Goal: Entertainment & Leisure: Consume media (video, audio)

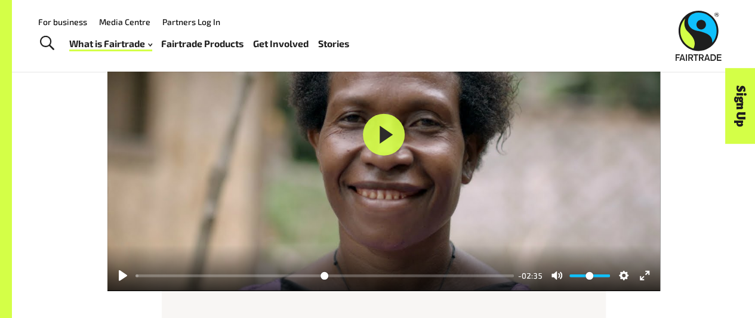
scroll to position [1488, 0]
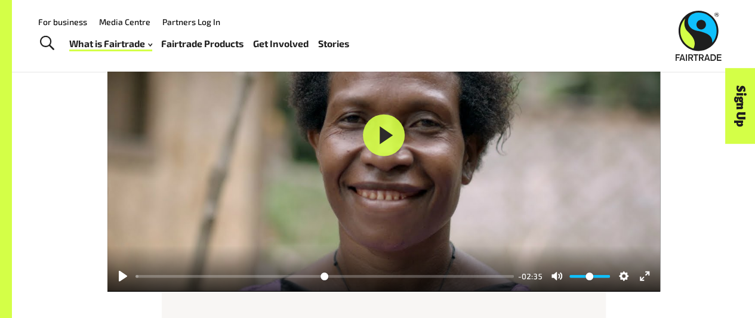
click at [362, 138] on div at bounding box center [383, 136] width 553 height 312
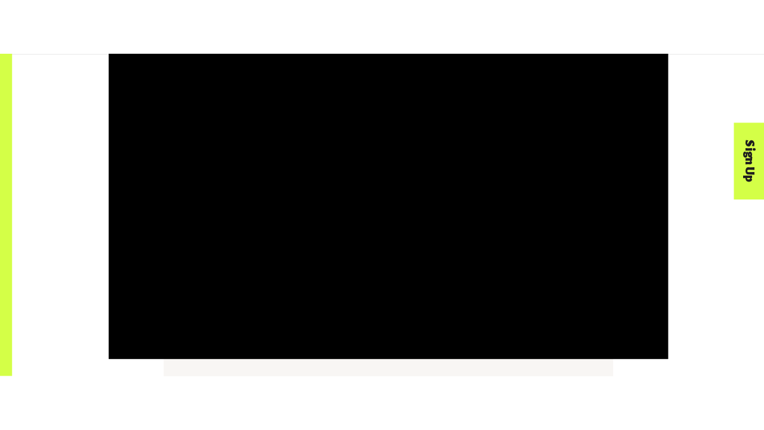
scroll to position [1479, 0]
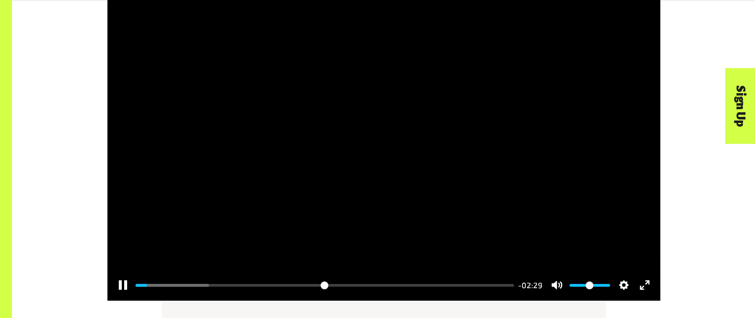
click at [122, 293] on button "Pause Play" at bounding box center [122, 285] width 19 height 19
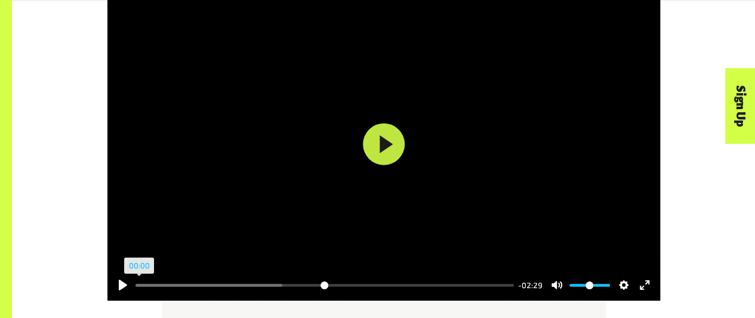
drag, startPoint x: 148, startPoint y: 289, endPoint x: 133, endPoint y: 290, distance: 15.5
click at [136, 290] on input "Seek" at bounding box center [325, 285] width 378 height 11
click at [119, 288] on button "Pause Play" at bounding box center [122, 285] width 19 height 19
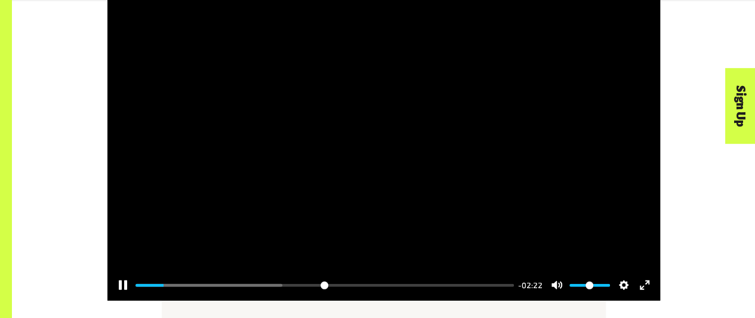
click at [119, 288] on button "Pause Play" at bounding box center [122, 285] width 19 height 19
click at [395, 165] on button "Play" at bounding box center [384, 145] width 42 height 42
click at [642, 287] on button "Exit fullscreen Enter fullscreen" at bounding box center [644, 285] width 19 height 19
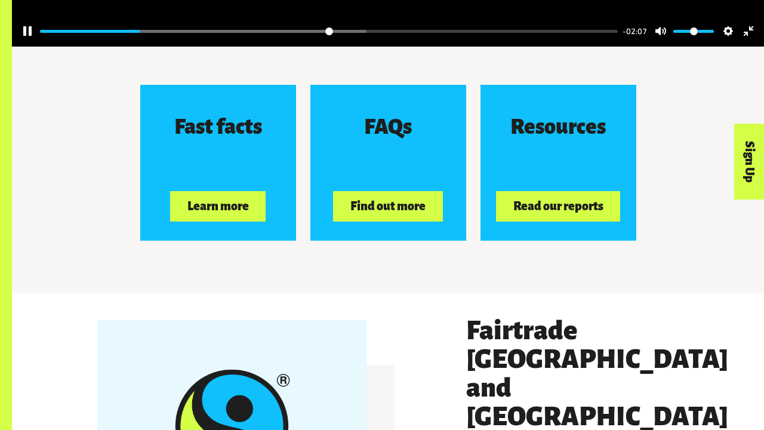
click at [271, 265] on div at bounding box center [388, 165] width 752 height 393
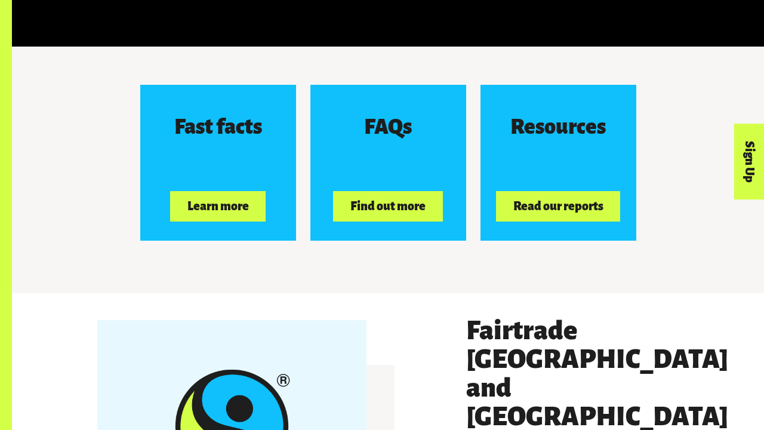
click at [271, 265] on div at bounding box center [388, 165] width 752 height 393
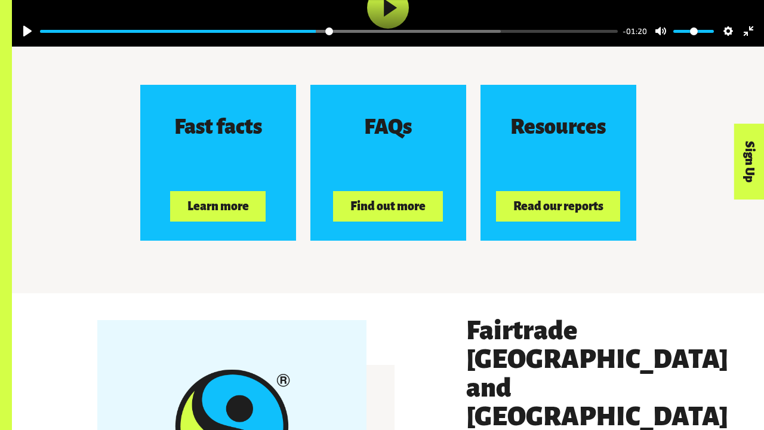
click at [271, 265] on div at bounding box center [388, 165] width 752 height 393
click at [270, 266] on div at bounding box center [388, 165] width 752 height 393
click at [737, 318] on div at bounding box center [388, 165] width 752 height 393
click at [486, 318] on div at bounding box center [388, 165] width 752 height 393
click at [749, 47] on div "Pause Play % buffered 02:23 -01:18 Unmute Mute Disable captions Enable captions…" at bounding box center [388, 24] width 752 height 46
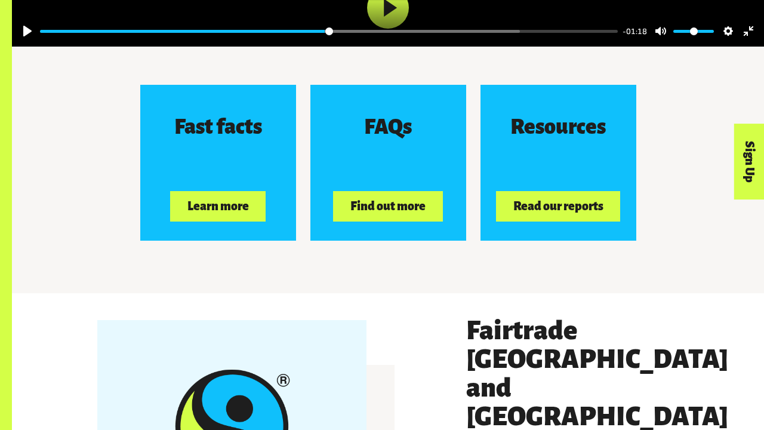
click at [737, 318] on div at bounding box center [388, 165] width 752 height 393
click at [583, 318] on div at bounding box center [388, 165] width 752 height 393
click at [367, 29] on button "Play" at bounding box center [388, 8] width 42 height 42
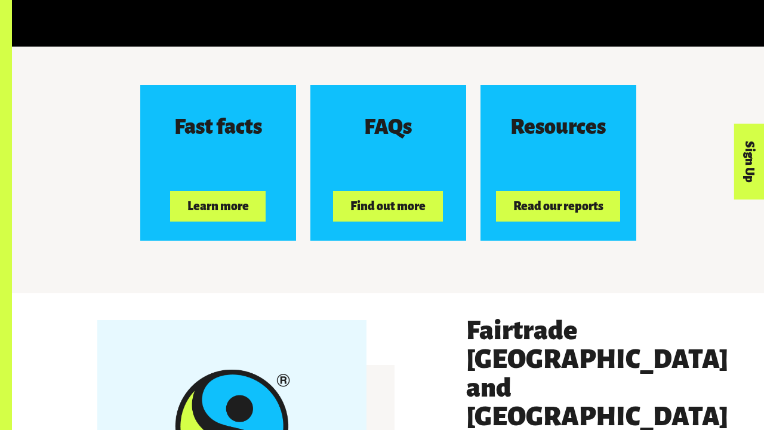
click at [362, 218] on div at bounding box center [388, 165] width 752 height 393
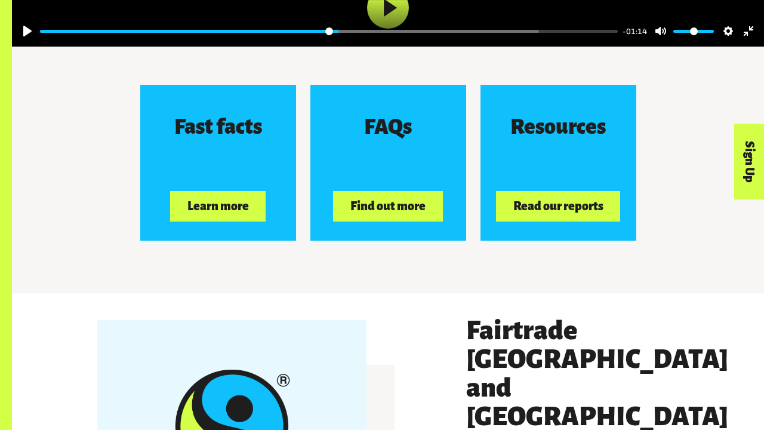
drag, startPoint x: 362, startPoint y: 218, endPoint x: 325, endPoint y: 215, distance: 37.2
click at [325, 215] on div at bounding box center [388, 165] width 752 height 393
click at [324, 215] on div at bounding box center [388, 165] width 752 height 393
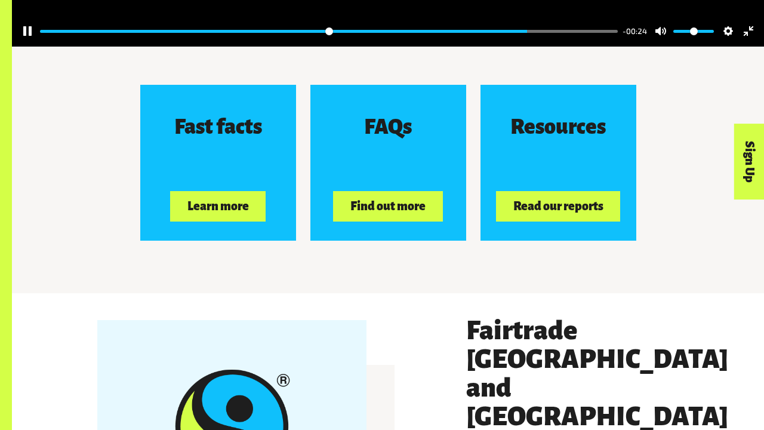
click at [327, 238] on div at bounding box center [388, 165] width 752 height 393
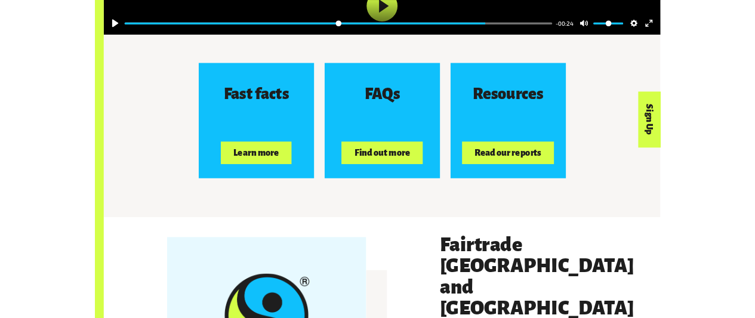
scroll to position [1503, 0]
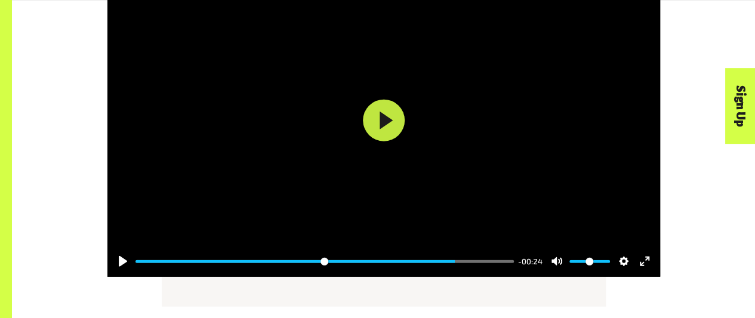
click at [642, 265] on button "Exit fullscreen Enter fullscreen" at bounding box center [644, 261] width 19 height 19
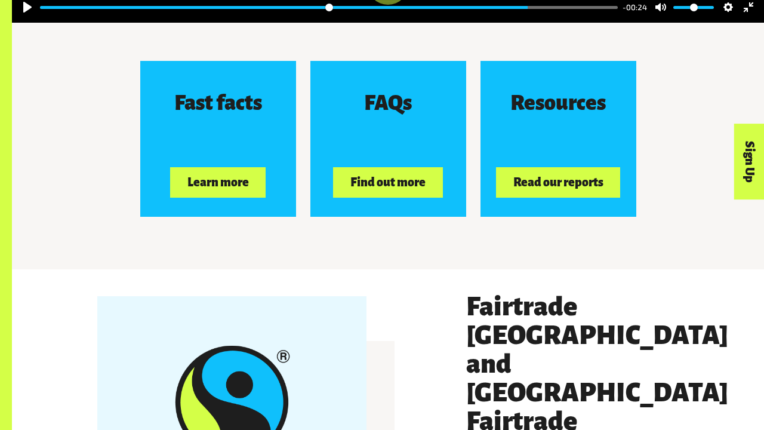
click at [725, 318] on div at bounding box center [388, 141] width 752 height 393
click at [729, 318] on div at bounding box center [388, 141] width 752 height 393
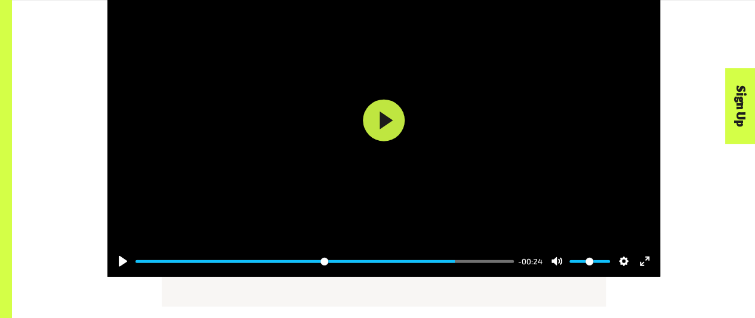
click at [631, 198] on div at bounding box center [383, 121] width 553 height 312
click at [635, 201] on div at bounding box center [383, 121] width 553 height 312
click at [639, 242] on div "Pause Play % buffered 02:23 -00:24 Unmute Mute Disable captions Enable captions…" at bounding box center [383, 254] width 553 height 46
click at [639, 236] on div "Pause Play % buffered 02:23 -00:24 Unmute Mute Disable captions Enable captions…" at bounding box center [383, 254] width 553 height 46
click at [634, 196] on div at bounding box center [383, 121] width 553 height 312
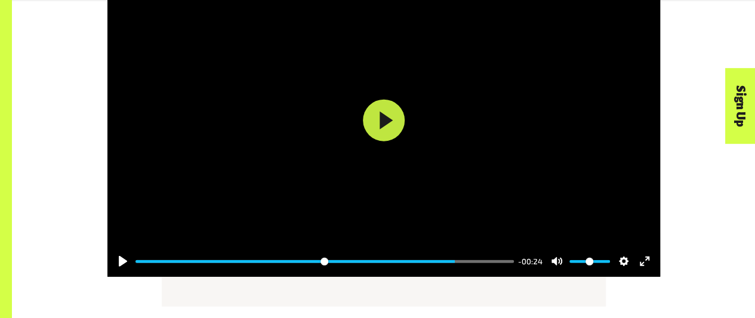
click at [638, 261] on button "Exit fullscreen Enter fullscreen" at bounding box center [644, 261] width 19 height 19
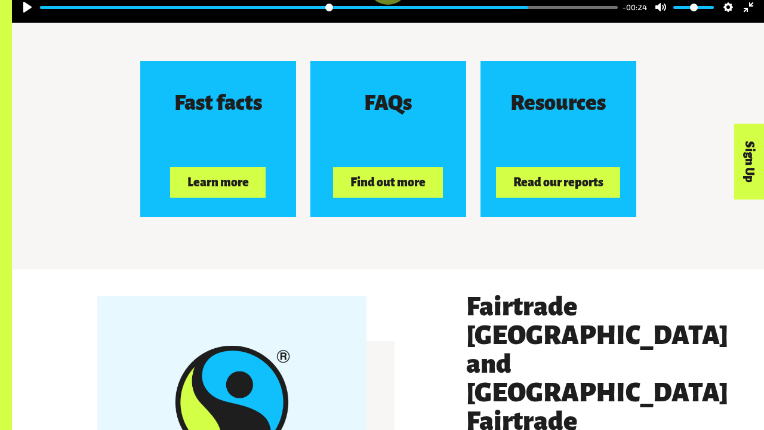
click at [454, 281] on div at bounding box center [388, 141] width 752 height 393
click at [375, 229] on div at bounding box center [388, 141] width 752 height 393
drag, startPoint x: 534, startPoint y: 412, endPoint x: 521, endPoint y: 412, distance: 13.1
click at [521, 13] on input "Seek" at bounding box center [329, 7] width 578 height 11
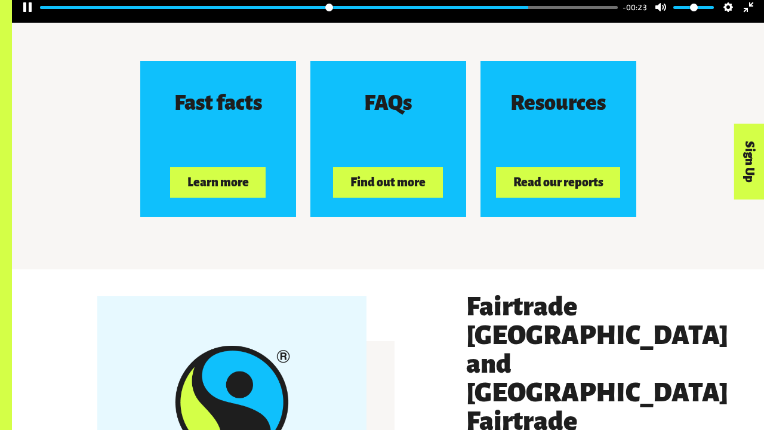
click at [420, 318] on div at bounding box center [388, 141] width 752 height 393
drag, startPoint x: 529, startPoint y: 415, endPoint x: 498, endPoint y: 416, distance: 31.0
click at [498, 13] on input "Seek" at bounding box center [329, 7] width 578 height 11
click at [18, 17] on button "Pause Play" at bounding box center [27, 7] width 19 height 19
drag, startPoint x: 15, startPoint y: 412, endPoint x: 11, endPoint y: 417, distance: 6.5
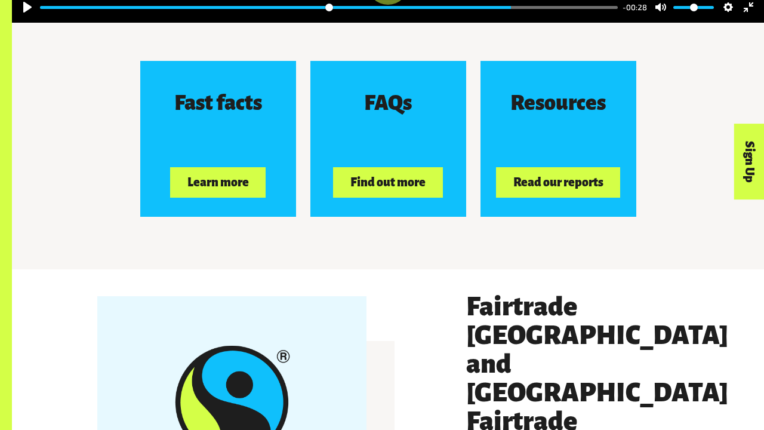
click at [18, 17] on button "Pause Play" at bounding box center [27, 7] width 19 height 19
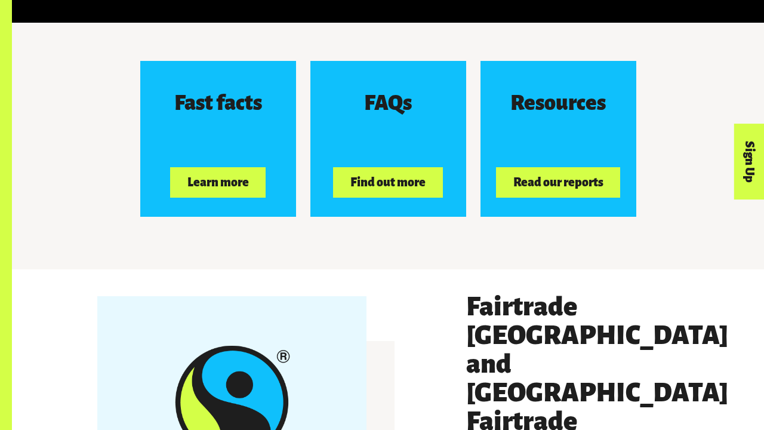
click at [12, 318] on div at bounding box center [388, 141] width 752 height 393
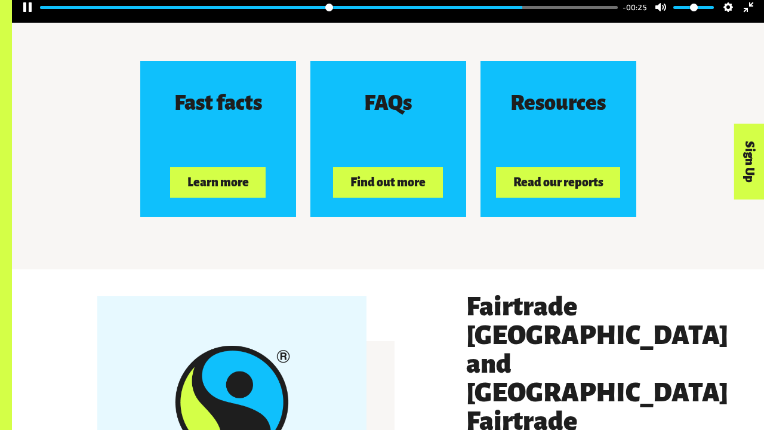
click at [18, 17] on button "Pause Play" at bounding box center [27, 7] width 19 height 19
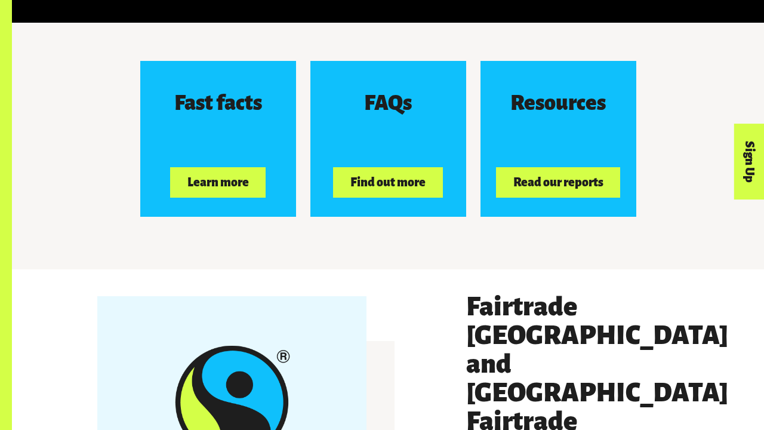
click at [12, 318] on div at bounding box center [388, 141] width 752 height 393
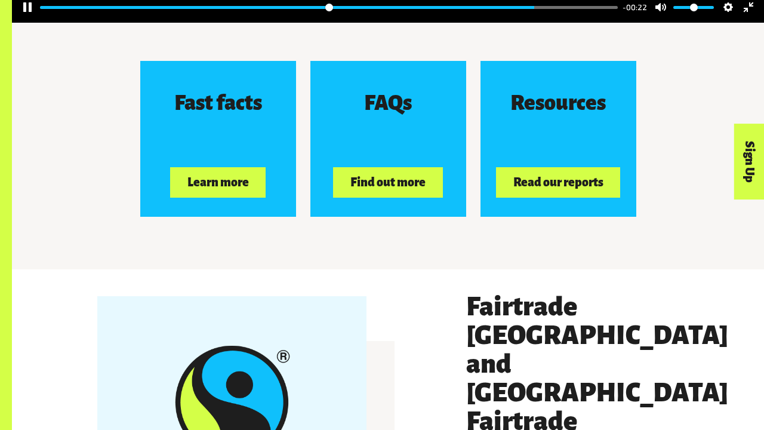
click at [18, 17] on button "Pause Play" at bounding box center [27, 7] width 19 height 19
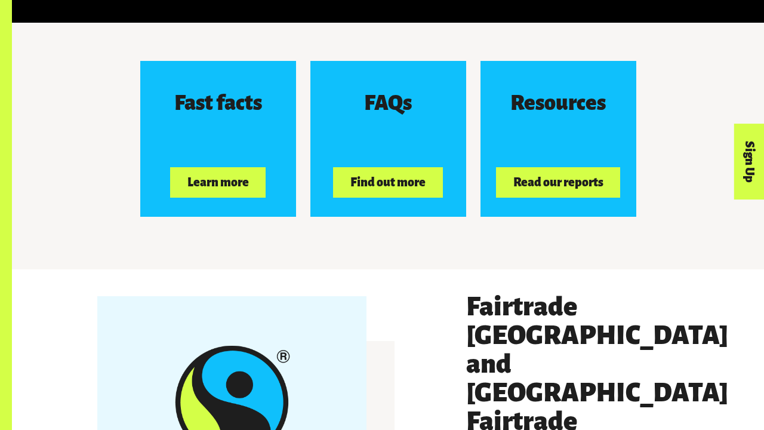
click at [14, 318] on div at bounding box center [388, 141] width 752 height 393
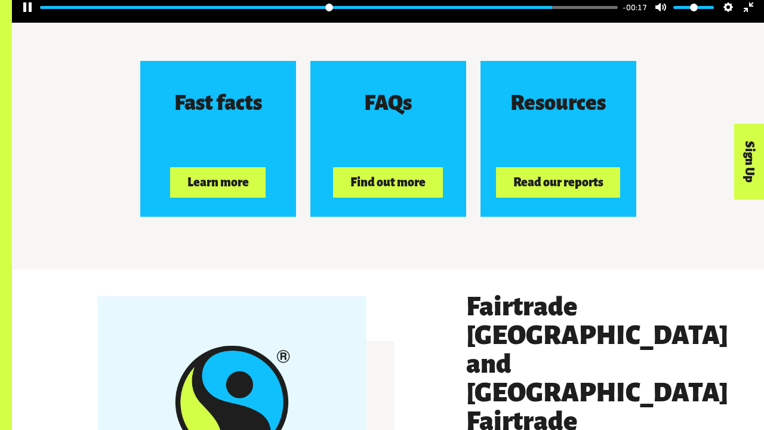
click at [18, 17] on button "Pause Play" at bounding box center [27, 7] width 19 height 19
drag, startPoint x: 556, startPoint y: 412, endPoint x: 523, endPoint y: 414, distance: 33.5
click at [523, 13] on input "Seek" at bounding box center [329, 7] width 578 height 11
click at [18, 17] on button "Pause Play" at bounding box center [27, 7] width 19 height 19
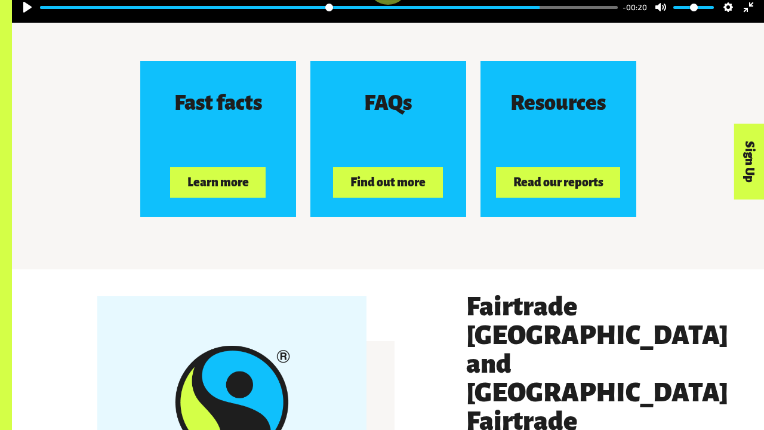
click at [18, 17] on button "Pause Play" at bounding box center [27, 7] width 19 height 19
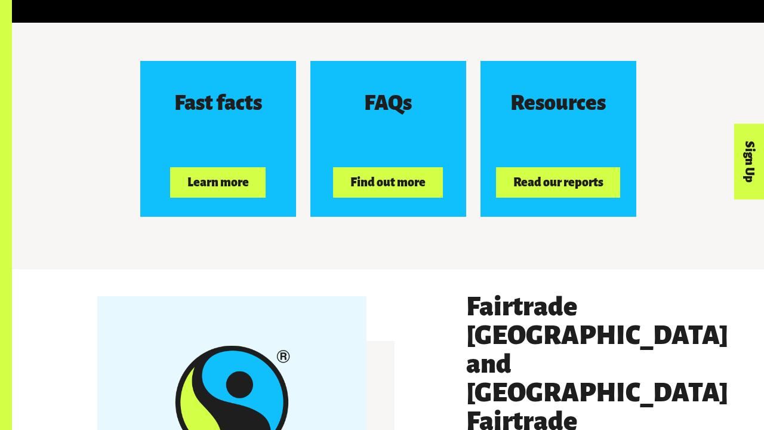
click at [12, 318] on div at bounding box center [388, 141] width 752 height 393
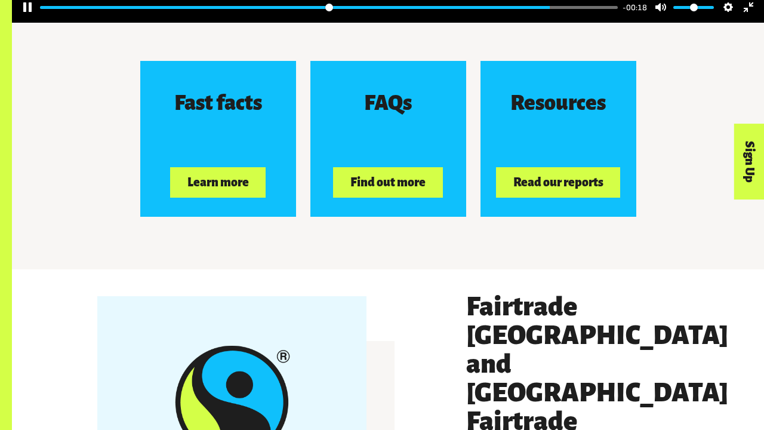
click at [18, 17] on button "Pause Play" at bounding box center [27, 7] width 19 height 19
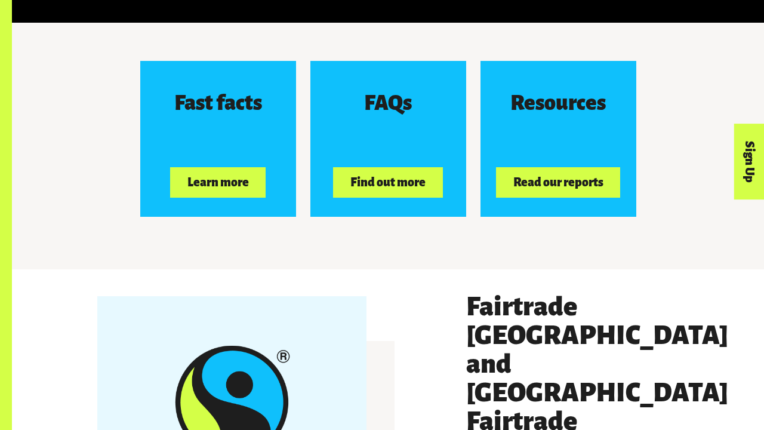
click at [12, 318] on div at bounding box center [388, 141] width 752 height 393
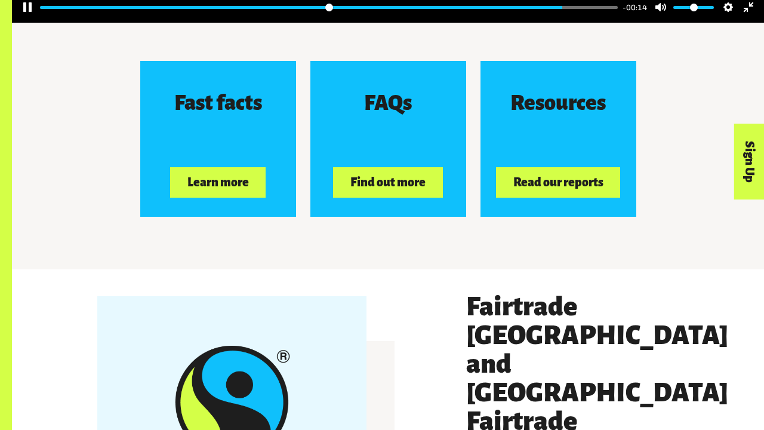
click at [18, 17] on button "Pause Play" at bounding box center [27, 7] width 19 height 19
type input "*****"
click at [743, 17] on button "Exit fullscreen Enter fullscreen" at bounding box center [748, 7] width 19 height 19
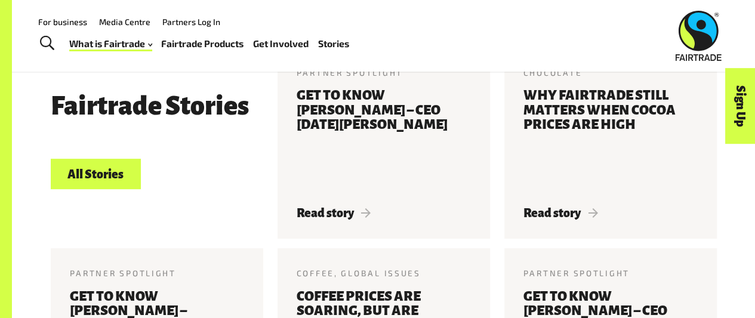
scroll to position [2391, 0]
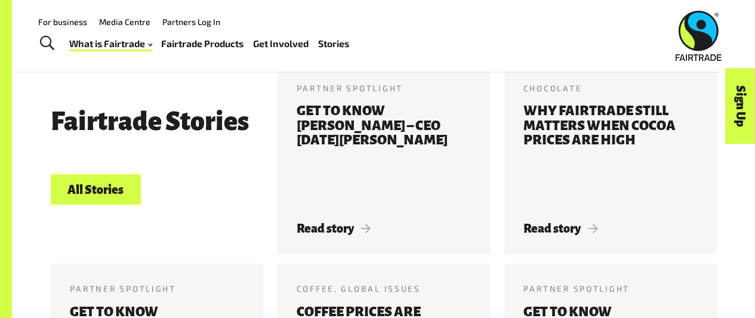
click at [221, 108] on h3 "Fairtrade Stories" at bounding box center [150, 122] width 198 height 29
